Goal: Task Accomplishment & Management: Manage account settings

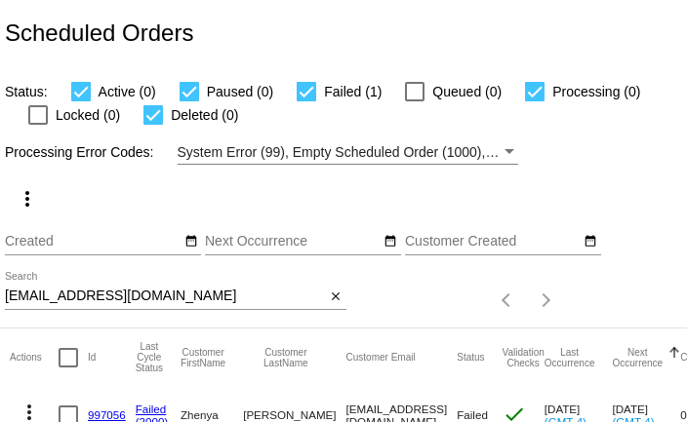
click at [279, 300] on input "e.alperovich71@gmail.com" at bounding box center [165, 297] width 321 height 16
paste input "lovekarlek"
type input "[EMAIL_ADDRESS][DOMAIN_NAME]"
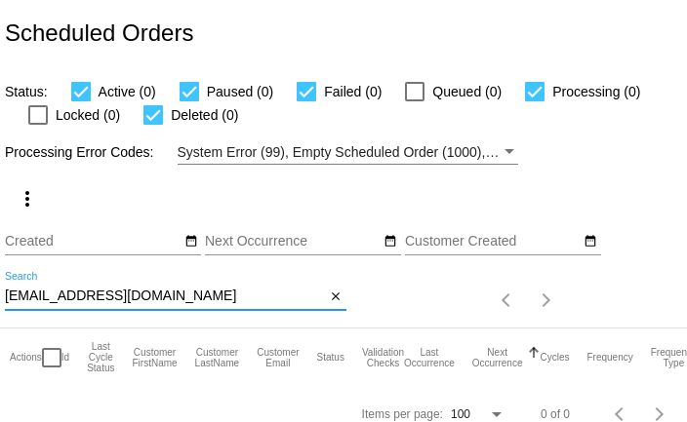
scroll to position [19, 0]
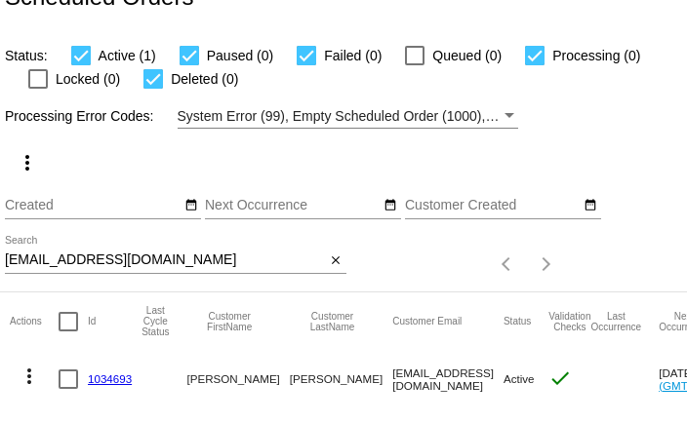
scroll to position [75, 0]
